Goal: Task Accomplishment & Management: Complete application form

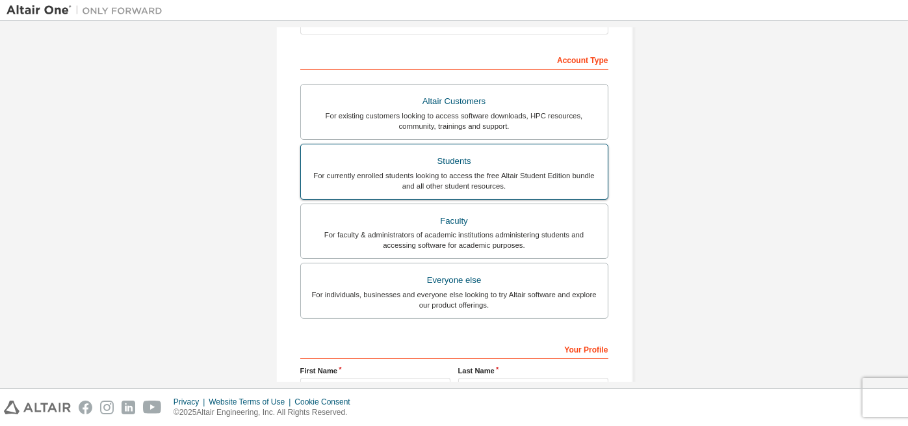
scroll to position [173, 0]
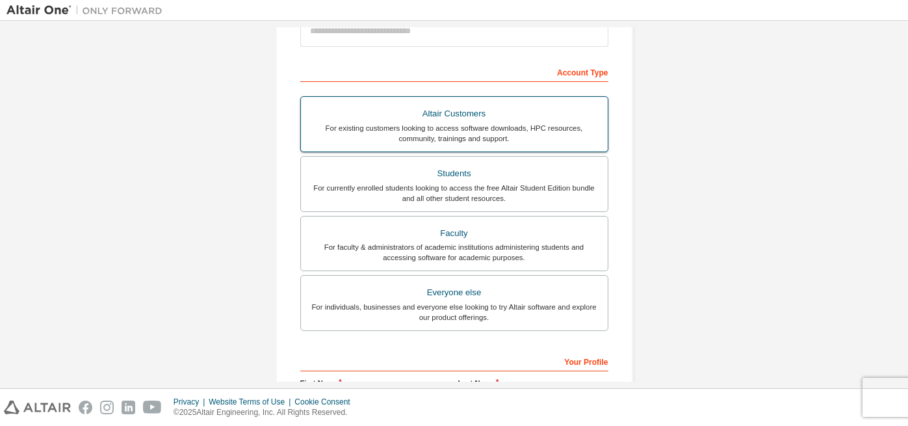
click at [472, 124] on div "For existing customers looking to access software downloads, HPC resources, com…" at bounding box center [454, 133] width 291 height 21
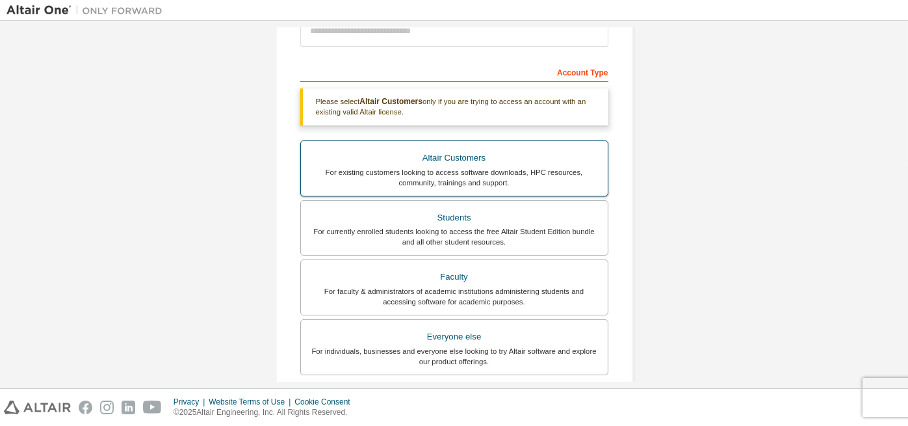
click at [461, 167] on div "For existing customers looking to access software downloads, HPC resources, com…" at bounding box center [454, 177] width 291 height 21
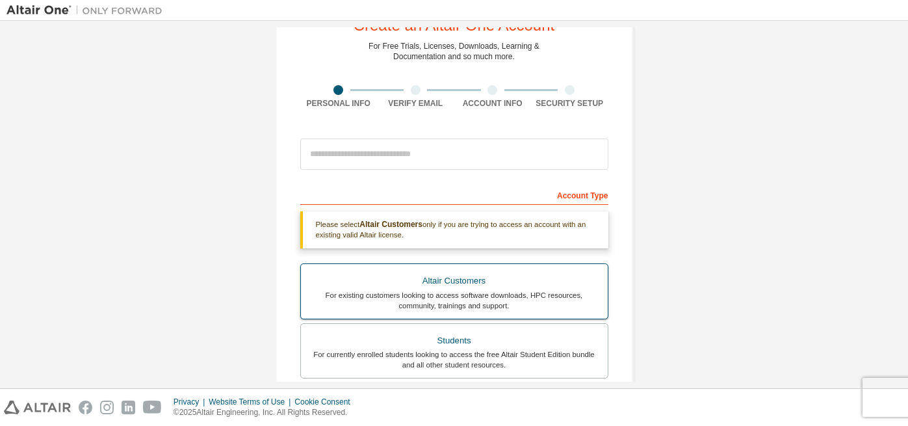
scroll to position [362, 0]
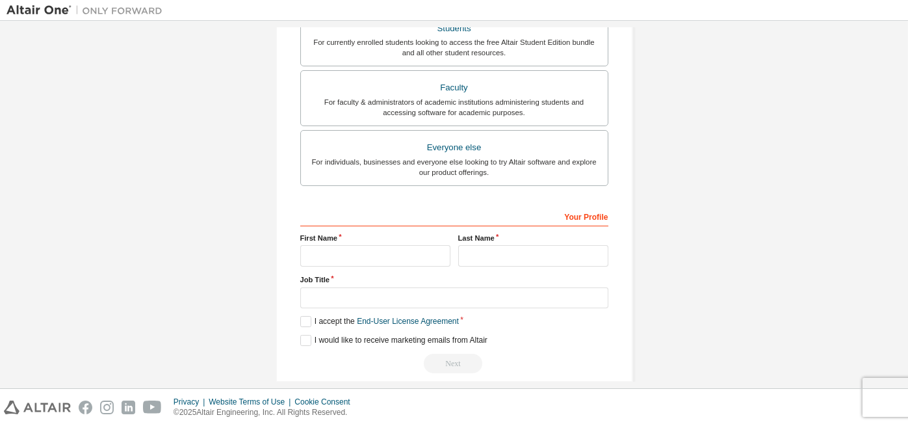
click at [295, 320] on div "Create an Altair One Account For Free Trials, Licenses, Downloads, Learning & D…" at bounding box center [455, 32] width 358 height 702
click at [301, 319] on label "I accept the End-User License Agreement" at bounding box center [379, 321] width 159 height 11
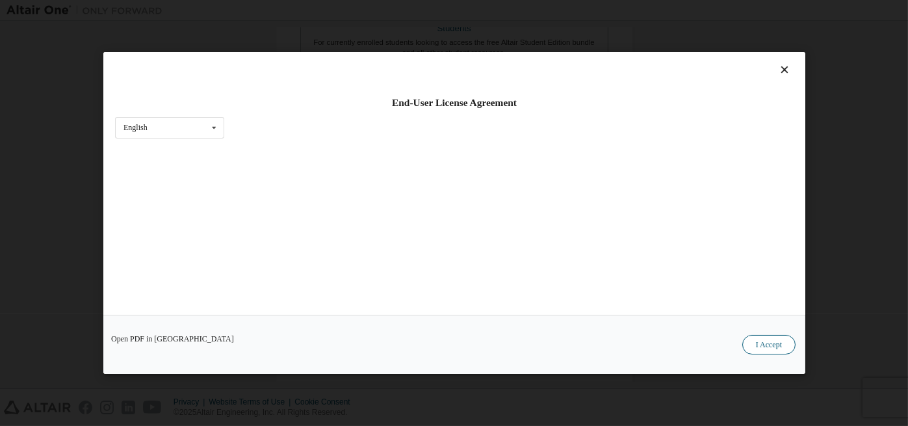
click at [771, 347] on button "I Accept" at bounding box center [768, 345] width 53 height 20
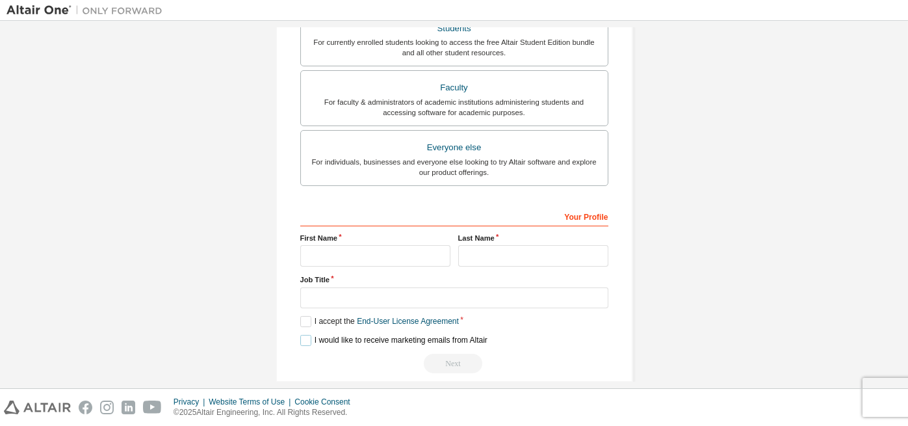
click at [303, 335] on label "I would like to receive marketing emails from Altair" at bounding box center [393, 340] width 187 height 11
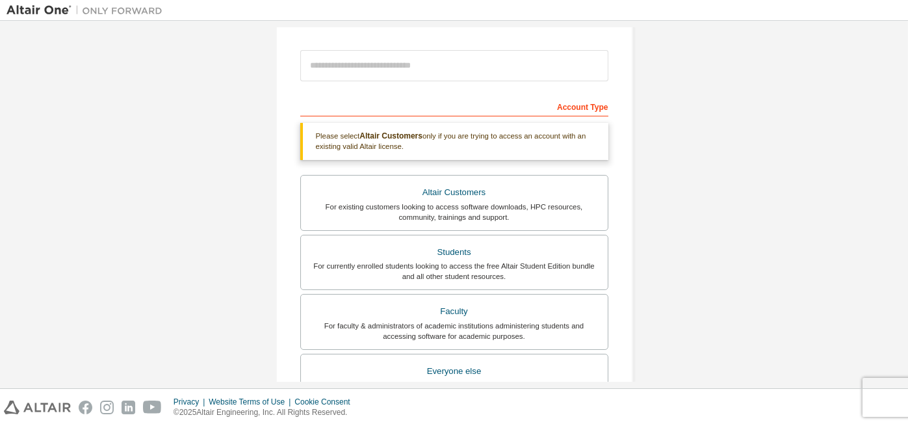
scroll to position [0, 0]
